Goal: Transaction & Acquisition: Purchase product/service

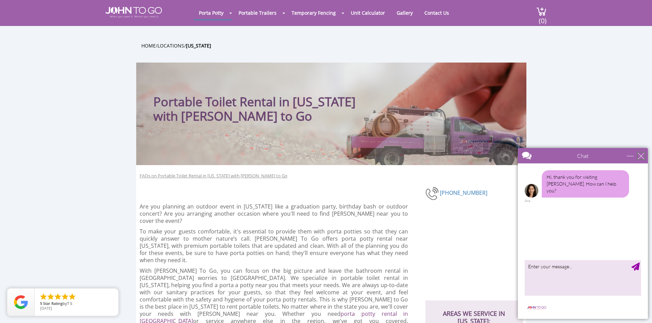
click at [640, 155] on div "close" at bounding box center [641, 156] width 7 height 7
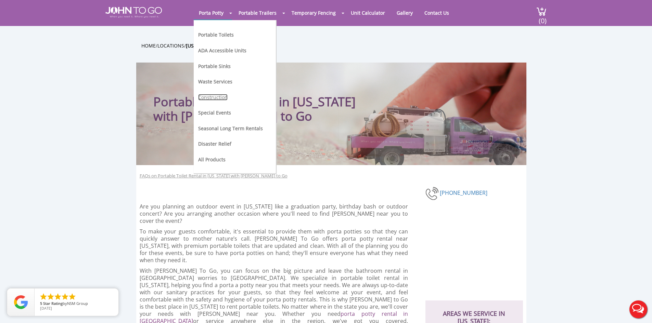
click at [215, 94] on link "Construction" at bounding box center [212, 97] width 29 height 7
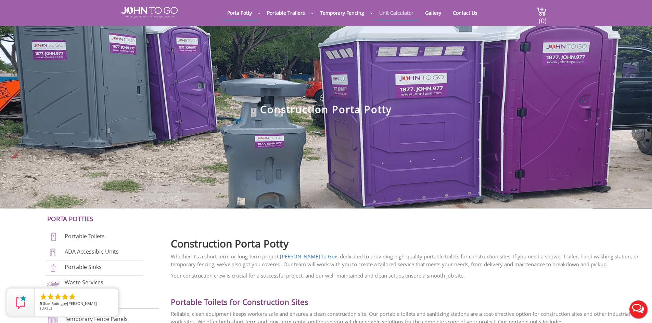
click at [399, 11] on link "Unit Calculator" at bounding box center [396, 12] width 44 height 13
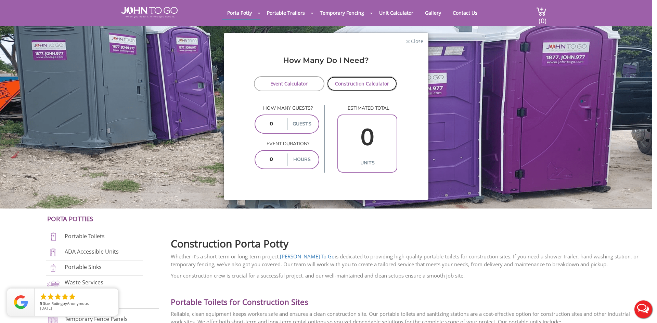
click at [366, 89] on link "Construction Calculator" at bounding box center [362, 83] width 71 height 15
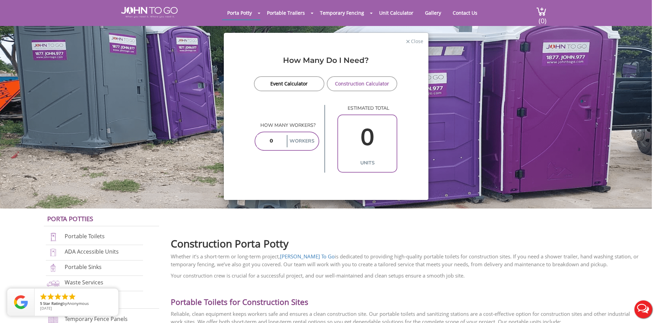
click at [371, 129] on input "0" at bounding box center [367, 137] width 55 height 39
click at [303, 136] on label "Workers" at bounding box center [302, 141] width 30 height 12
click at [296, 140] on label "Workers" at bounding box center [302, 141] width 30 height 12
click at [275, 139] on input "number" at bounding box center [271, 141] width 28 height 12
type input "1"
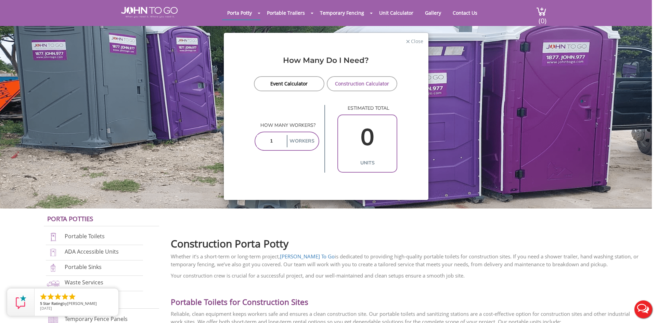
type input "1"
click at [417, 43] on span "Close" at bounding box center [416, 40] width 13 height 7
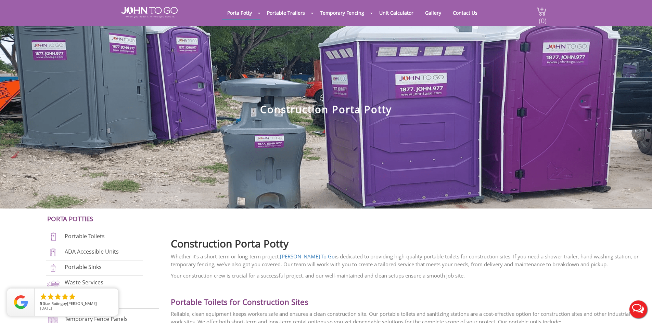
click at [544, 16] on span "(0)" at bounding box center [542, 18] width 8 height 15
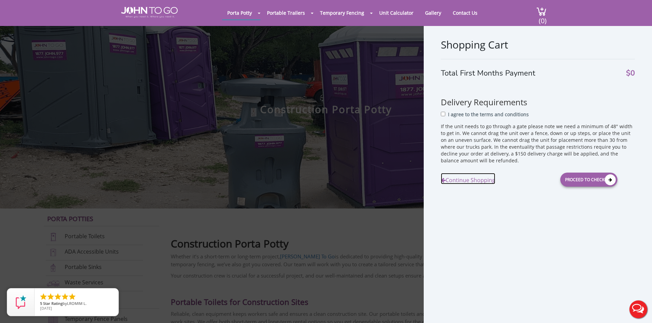
click at [481, 181] on link "Continue Shopping" at bounding box center [468, 178] width 54 height 11
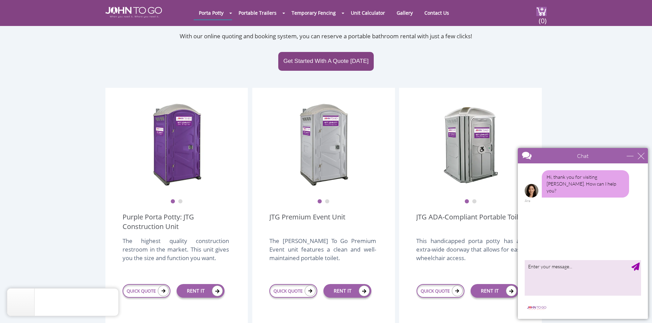
scroll to position [68, 0]
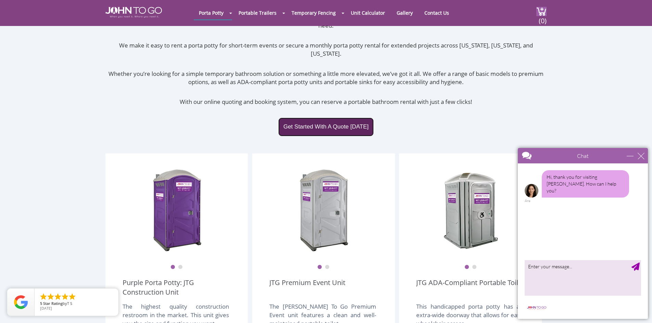
click at [341, 118] on link "Get Started With A Quote [DATE]" at bounding box center [325, 127] width 95 height 18
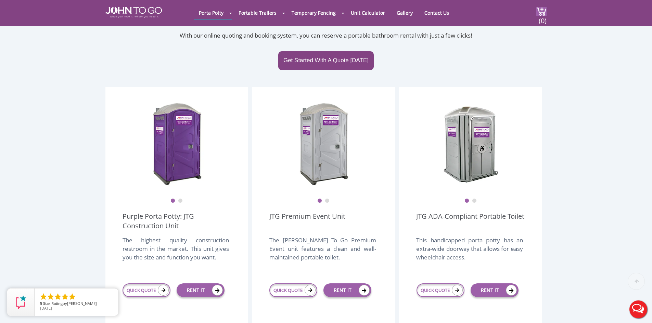
scroll to position [197, 0]
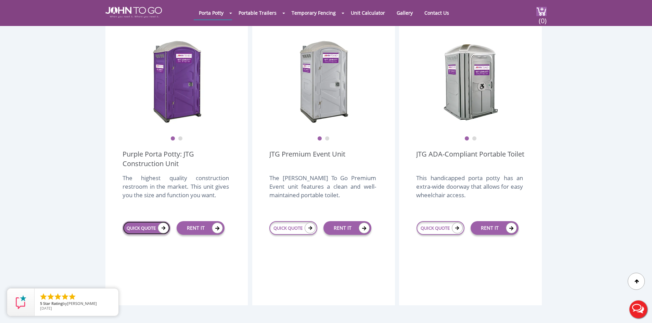
click at [151, 221] on link "QUICK QUOTE" at bounding box center [147, 228] width 48 height 14
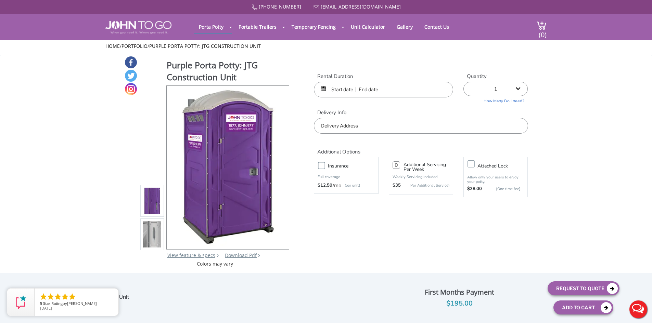
click at [339, 89] on input "text" at bounding box center [383, 90] width 139 height 16
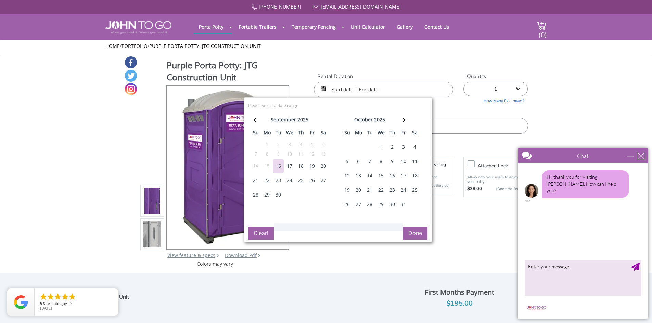
click at [643, 154] on div "close" at bounding box center [641, 156] width 7 height 7
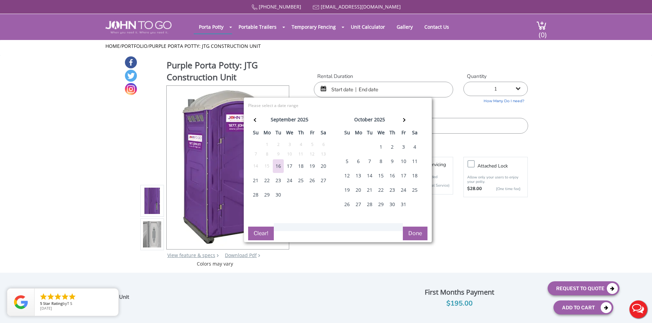
click at [311, 165] on div "19" at bounding box center [312, 166] width 11 height 14
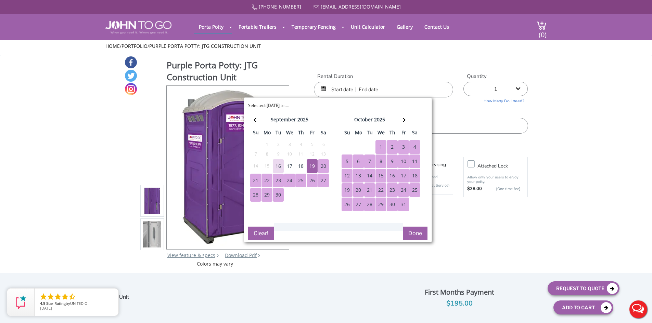
click at [400, 208] on div "31" at bounding box center [403, 205] width 11 height 14
type input "09/19/2025 to 10/31/2025"
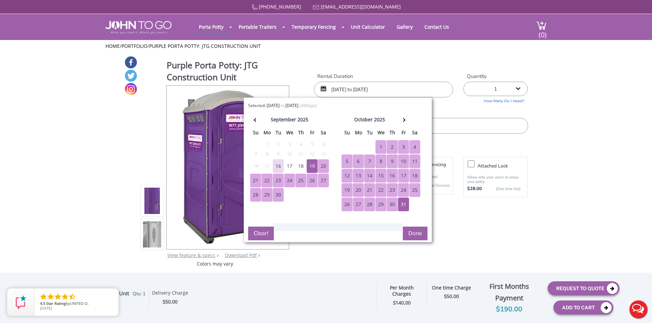
click at [413, 233] on button "Done" at bounding box center [415, 234] width 25 height 14
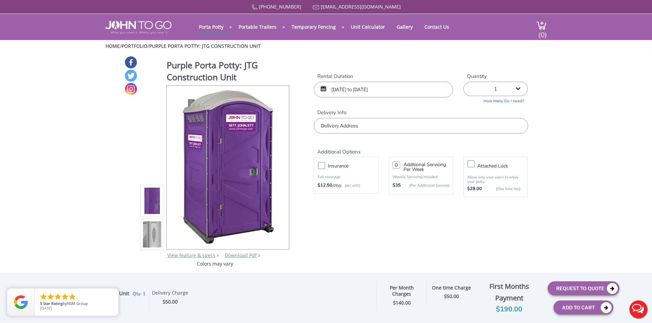
click at [335, 127] on input "text" at bounding box center [421, 126] width 214 height 16
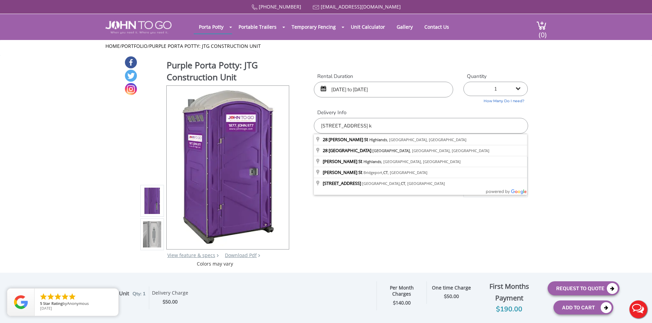
type input "28 Ralph St, Highlands, NJ, USA"
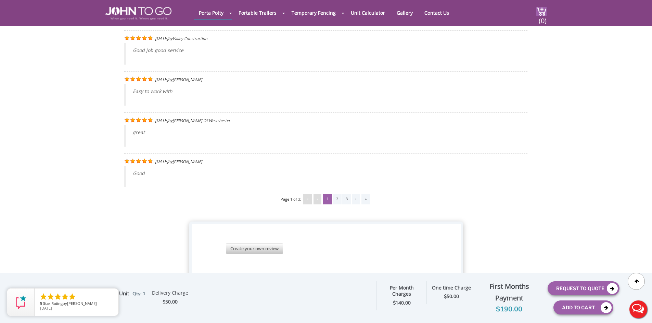
scroll to position [1341, 0]
click at [584, 309] on button "Add To Cart" at bounding box center [583, 308] width 60 height 14
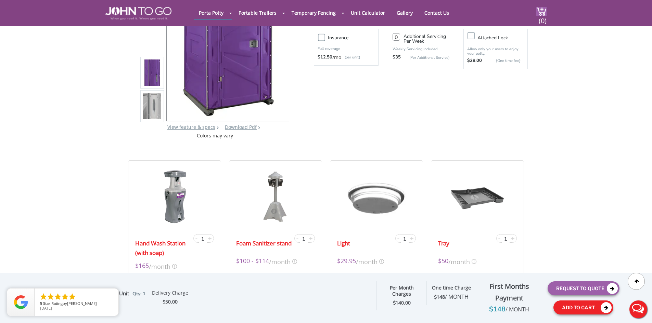
scroll to position [0, 0]
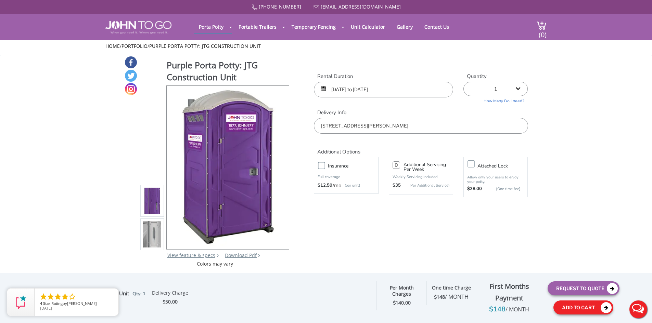
click at [577, 307] on button "Add To Cart" at bounding box center [583, 308] width 60 height 14
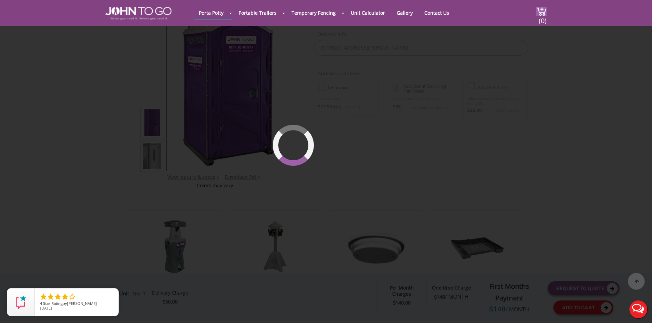
scroll to position [73, 0]
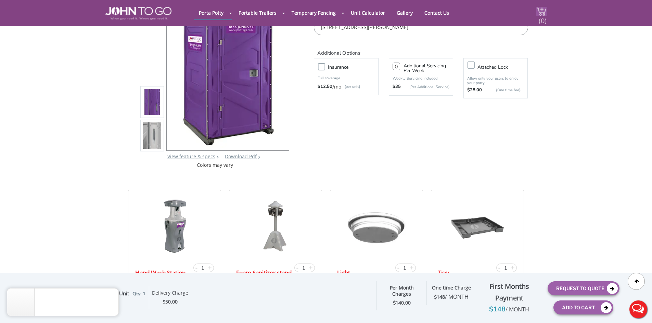
click at [544, 15] on span "(0)" at bounding box center [542, 18] width 8 height 15
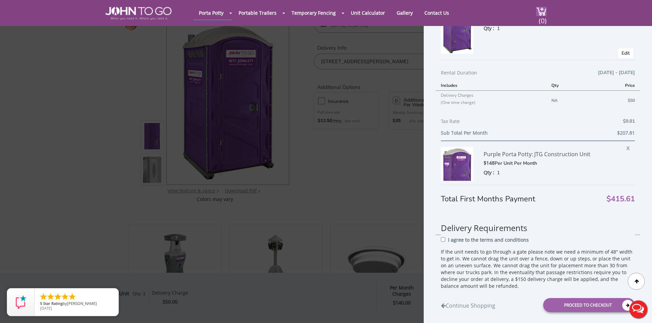
scroll to position [103, 0]
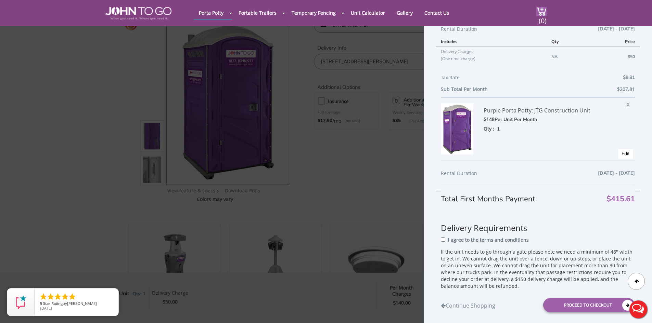
click at [626, 104] on span "X" at bounding box center [629, 103] width 7 height 9
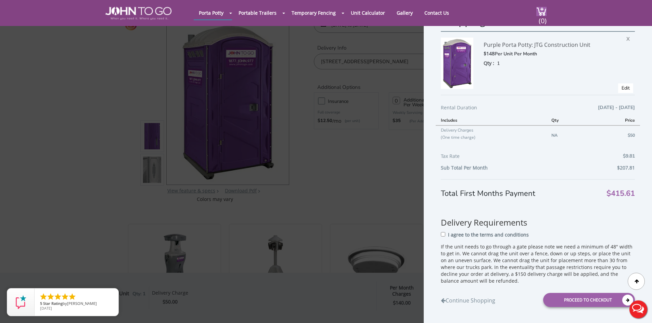
scroll to position [24, 0]
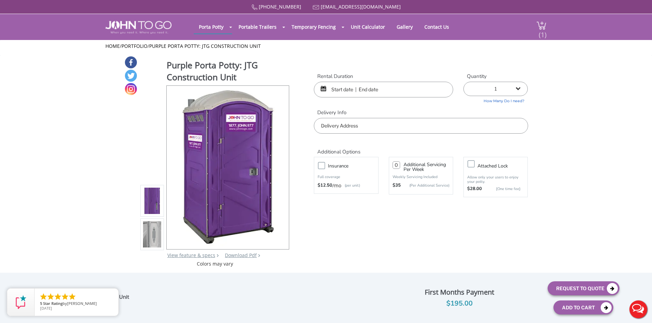
click at [544, 33] on span "(1)" at bounding box center [542, 32] width 8 height 15
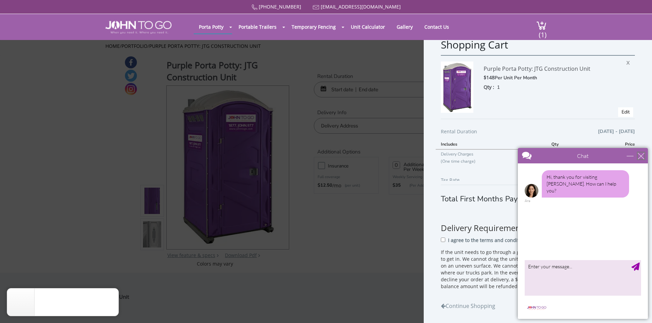
click at [644, 155] on div "close" at bounding box center [641, 156] width 7 height 7
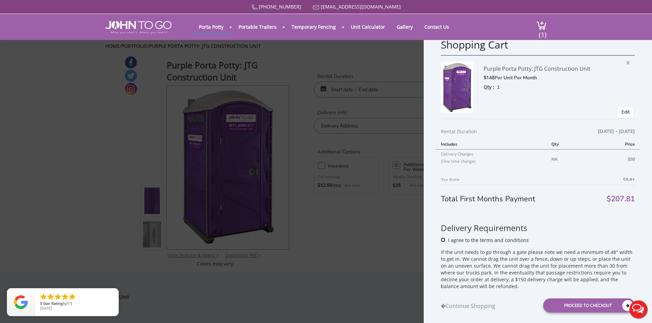
click at [445, 240] on input "I agree to the terms and conditions" at bounding box center [443, 240] width 4 height 4
checkbox input "true"
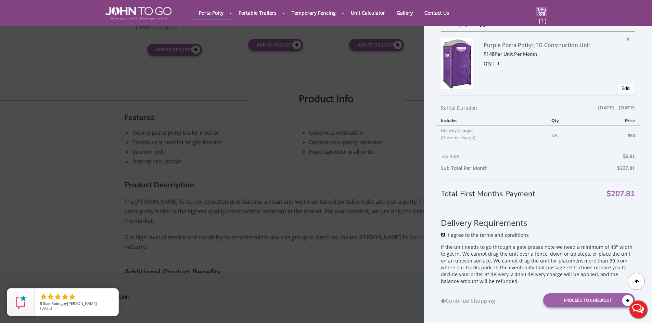
scroll to position [342, 0]
click at [600, 302] on div "Proceed to Checkout" at bounding box center [589, 301] width 92 height 14
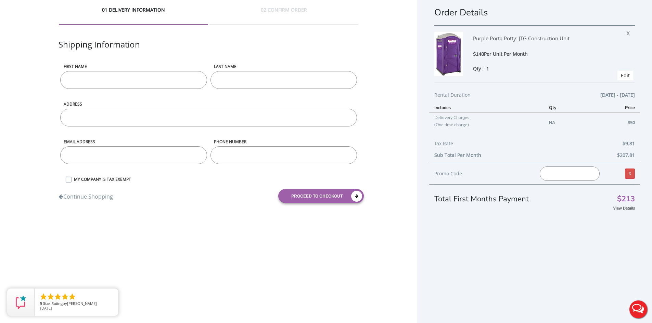
scroll to position [16, 0]
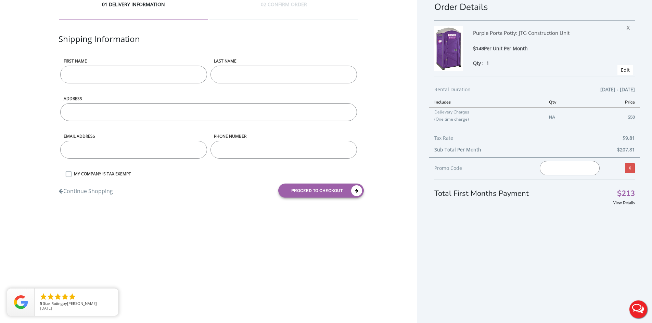
click at [620, 205] on div "View Details" at bounding box center [534, 202] width 201 height 7
click at [621, 202] on link "View Details" at bounding box center [624, 202] width 22 height 5
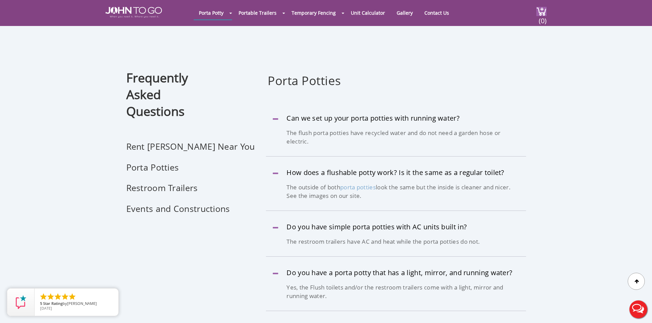
scroll to position [411, 0]
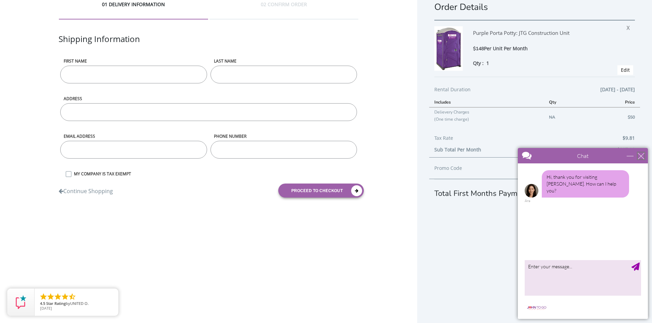
click at [640, 158] on div "close" at bounding box center [641, 156] width 7 height 7
